Goal: Task Accomplishment & Management: Manage account settings

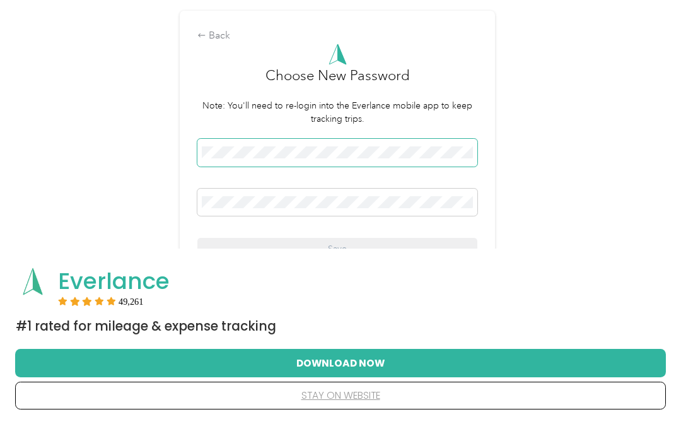
scroll to position [71, 0]
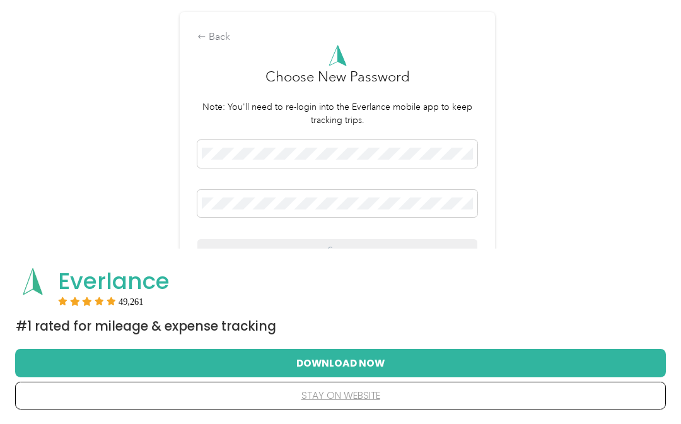
click at [168, 335] on span "#1 Rated for Mileage & Expense Tracking" at bounding box center [146, 326] width 261 height 18
click at [300, 167] on span at bounding box center [337, 154] width 280 height 28
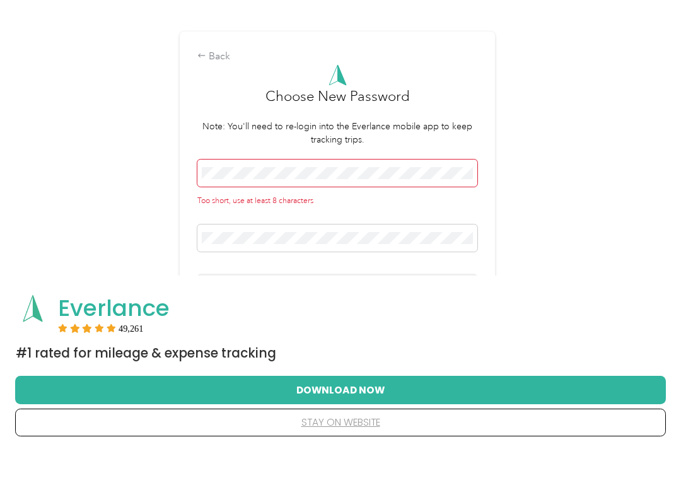
scroll to position [20, 0]
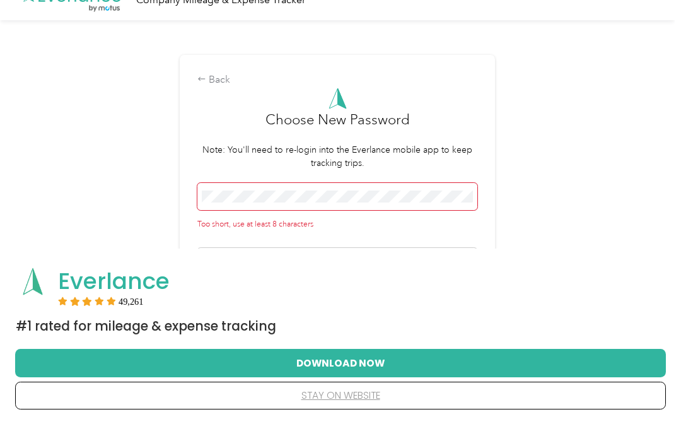
click at [276, 182] on form "Choose New Password Note: You'll need to re-login into the Everlance mobile app…" at bounding box center [337, 204] width 280 height 232
click at [237, 215] on div "Too short, use at least 8 characters" at bounding box center [337, 206] width 280 height 47
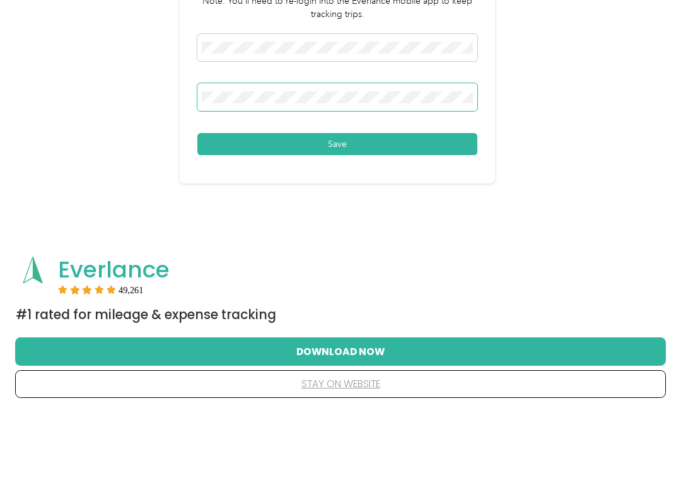
scroll to position [137, 0]
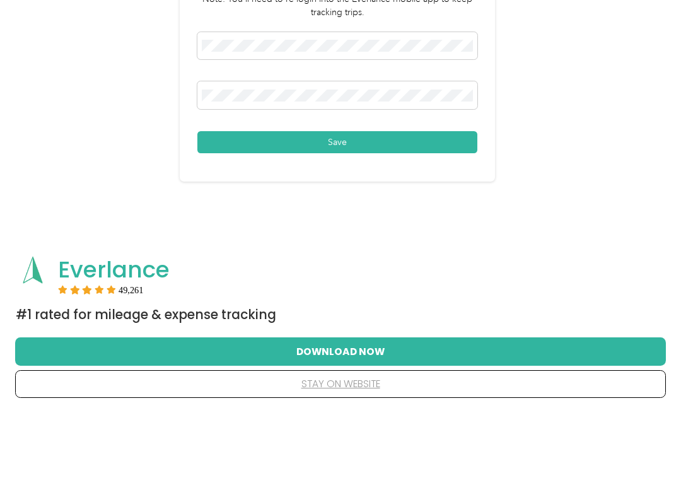
click at [284, 197] on button "Save" at bounding box center [337, 208] width 280 height 22
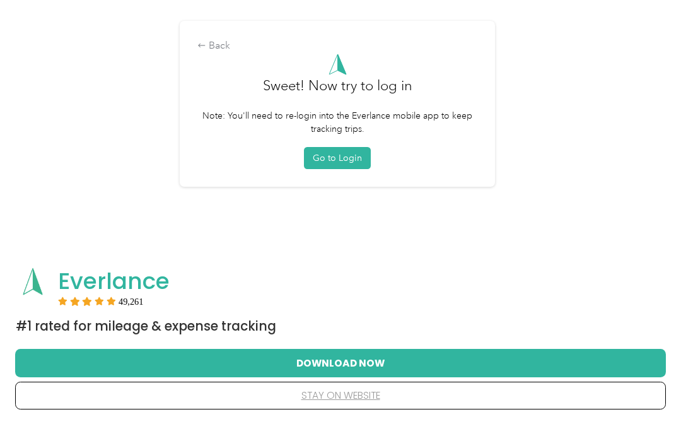
scroll to position [117, 0]
click at [326, 163] on button "Go to Login" at bounding box center [337, 159] width 67 height 22
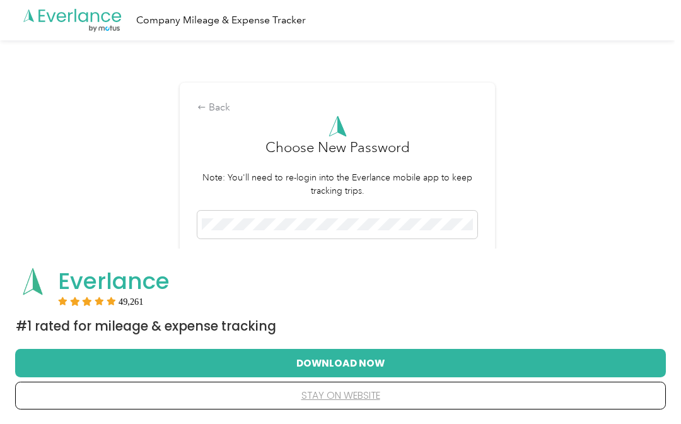
scroll to position [57, 0]
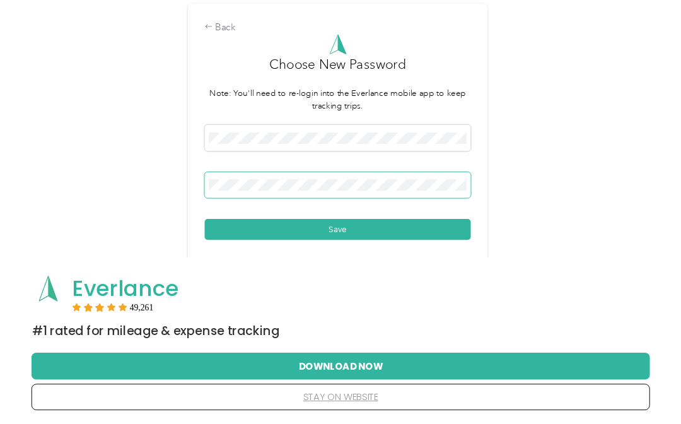
scroll to position [88, 0]
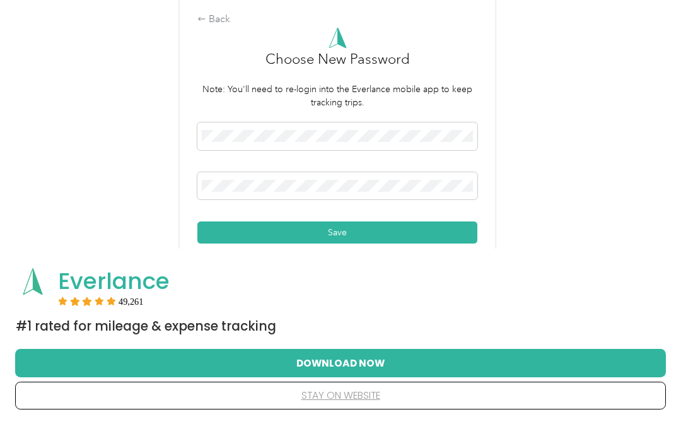
click at [297, 232] on button "Save" at bounding box center [337, 232] width 280 height 22
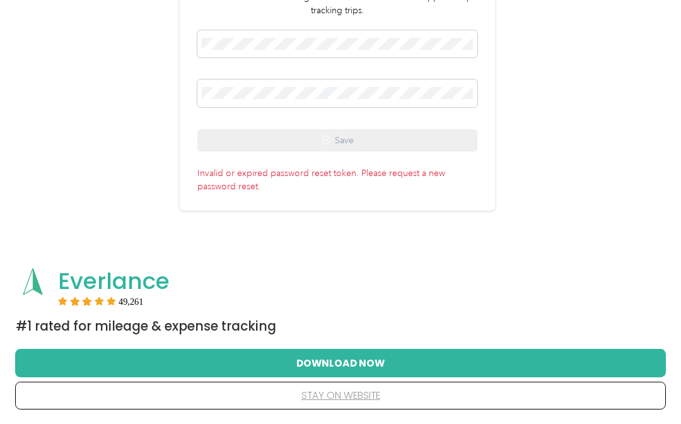
scroll to position [165, 0]
click at [298, 370] on button "Download Now" at bounding box center [340, 362] width 611 height 26
